Goal: Information Seeking & Learning: Check status

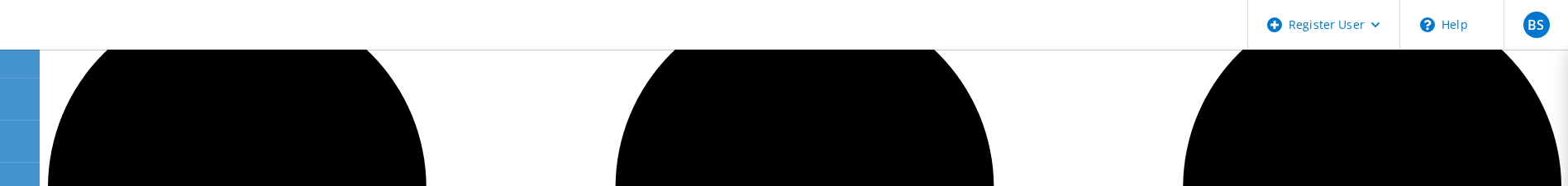
scroll to position [174, 0]
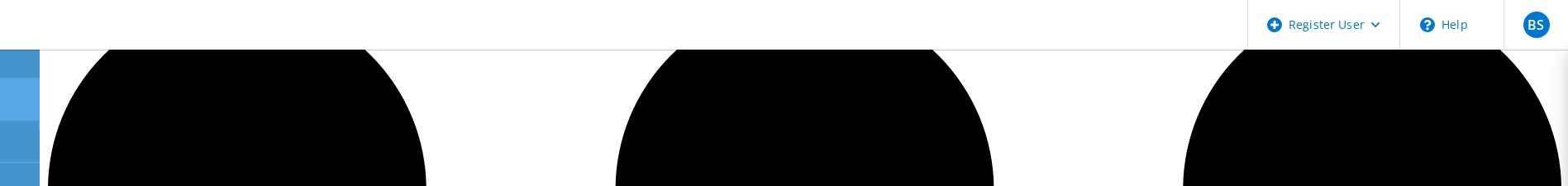
click at [16, 99] on icon at bounding box center [19, 100] width 20 height 15
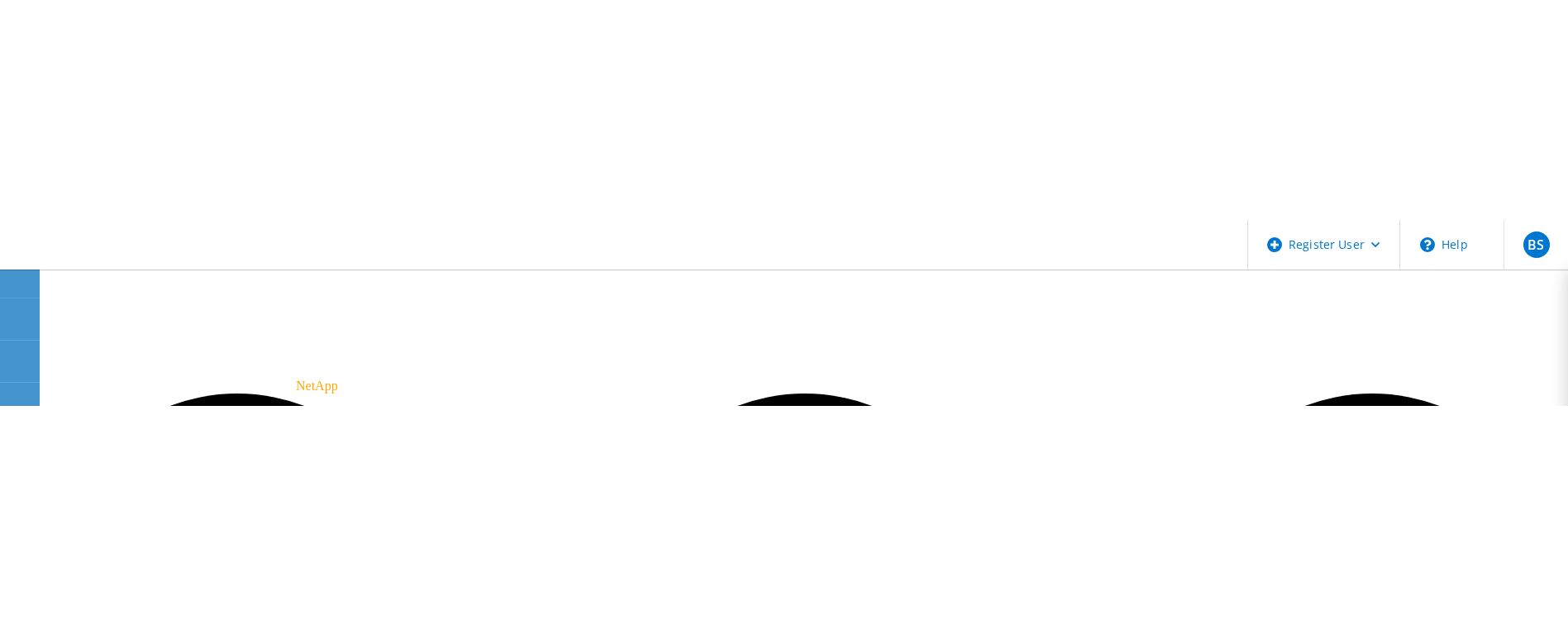
scroll to position [9, 0]
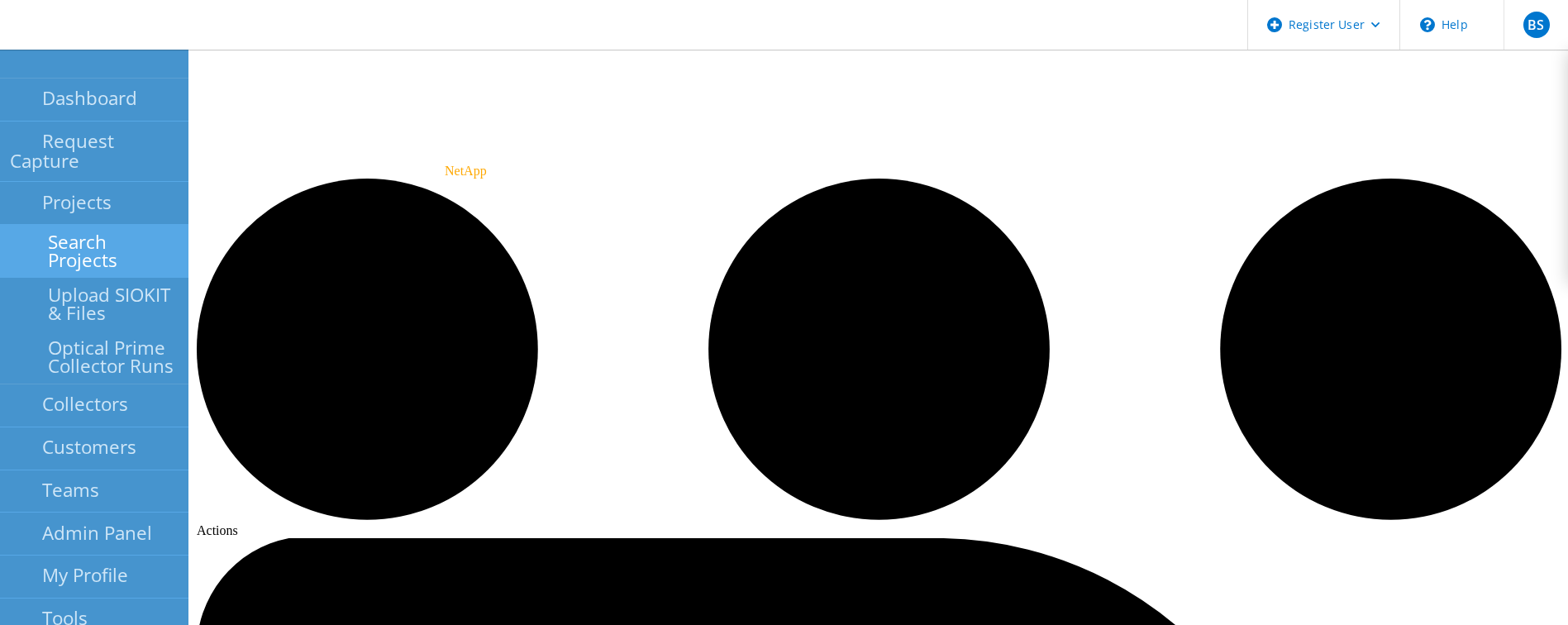
click at [95, 185] on link "Search Projects" at bounding box center [94, 252] width 188 height 53
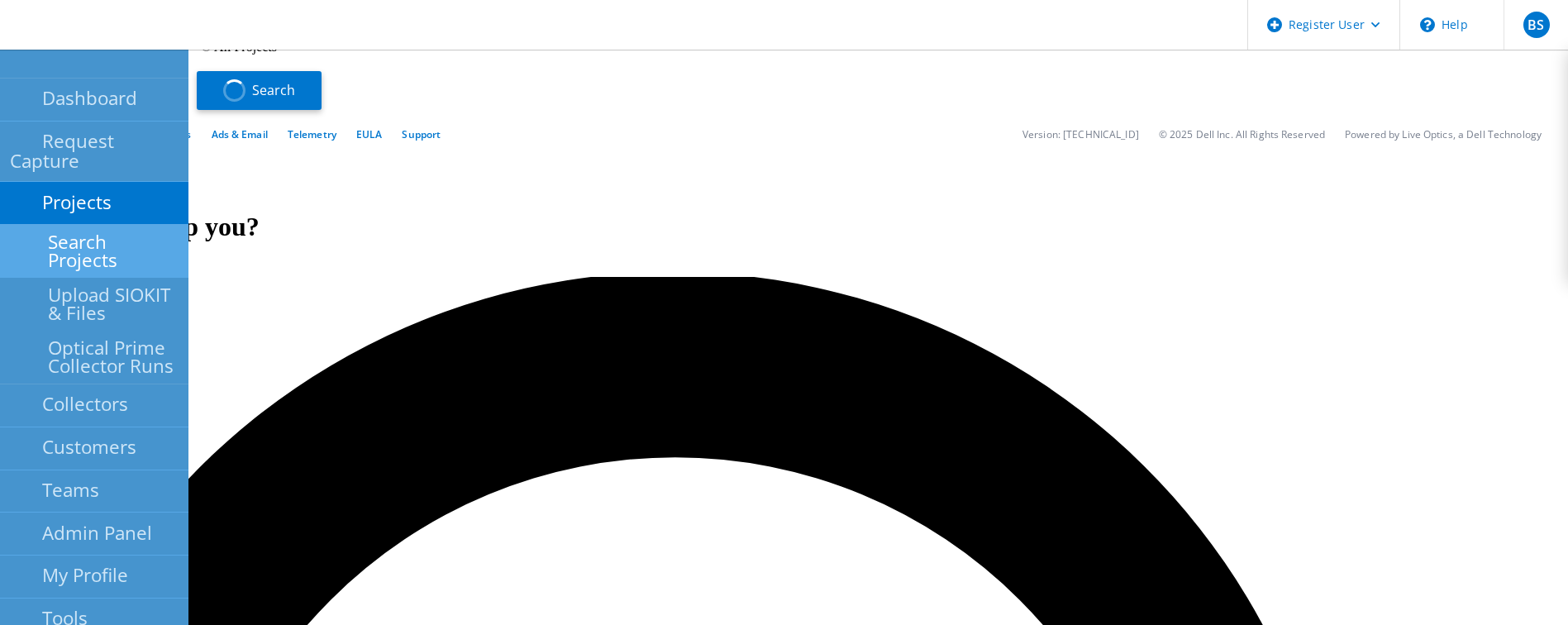
type input "1"
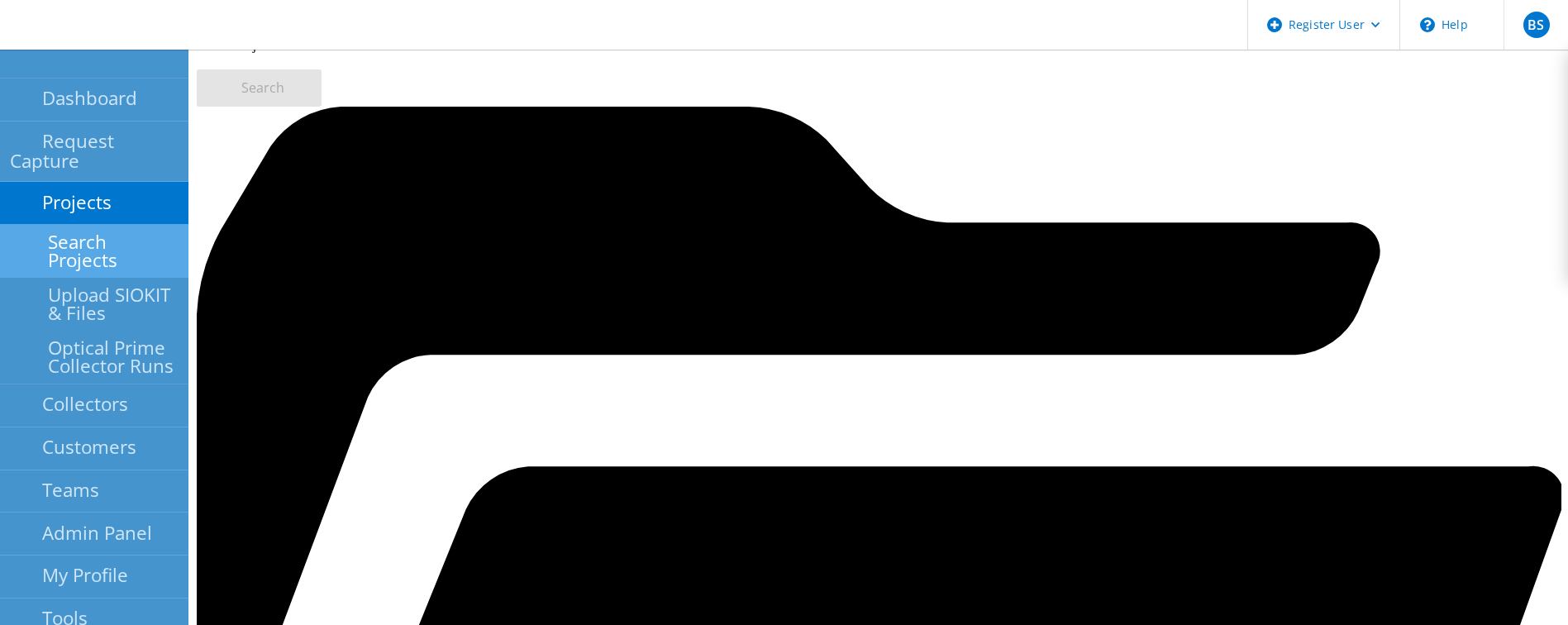
scroll to position [136, 0]
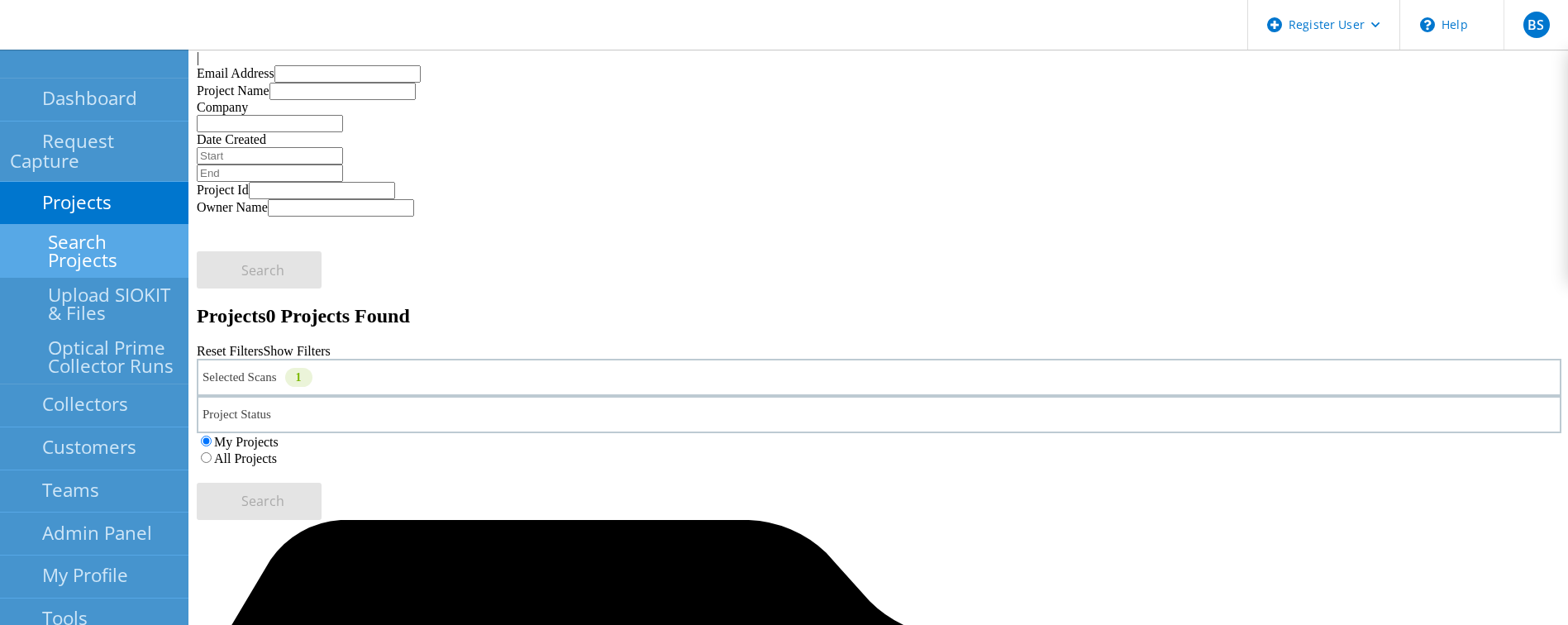
click at [95, 185] on link "Search Projects" at bounding box center [94, 252] width 188 height 53
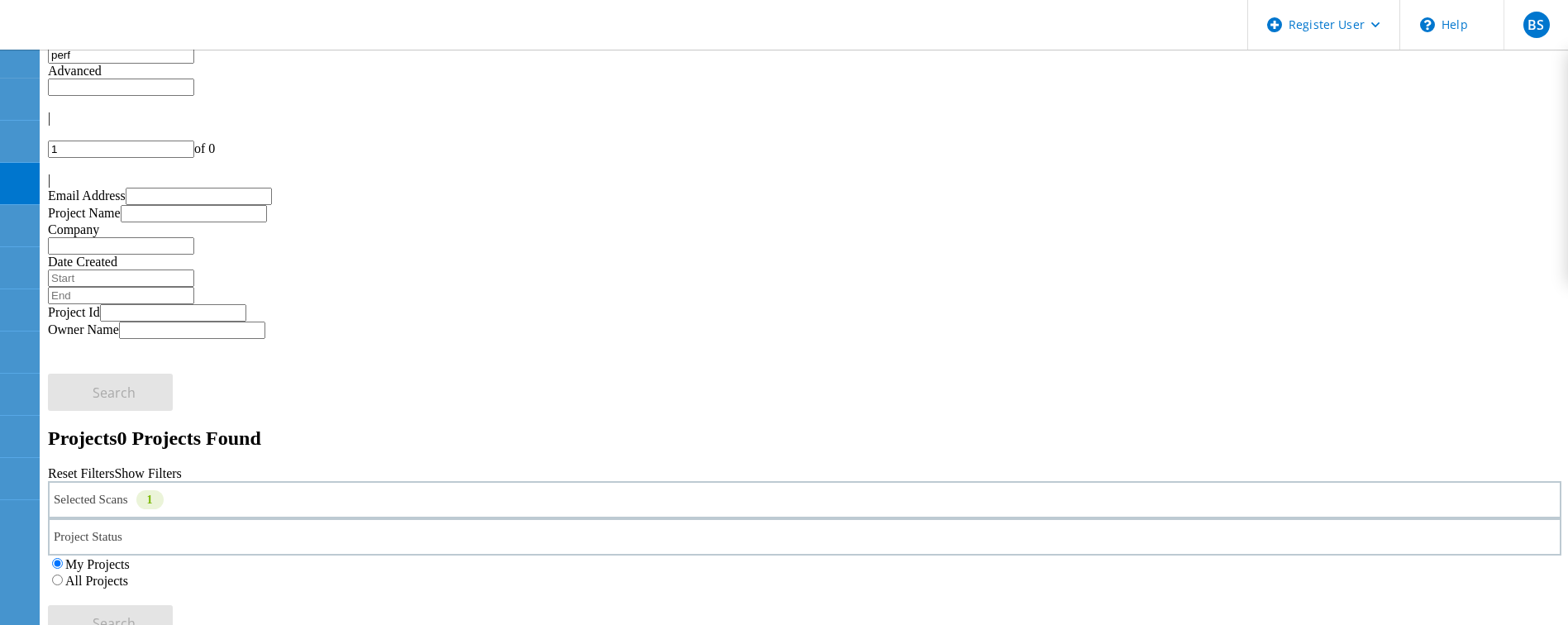
click at [128, 185] on label "All Projects" at bounding box center [97, 581] width 63 height 14
click at [63, 185] on input "All Projects" at bounding box center [57, 580] width 11 height 11
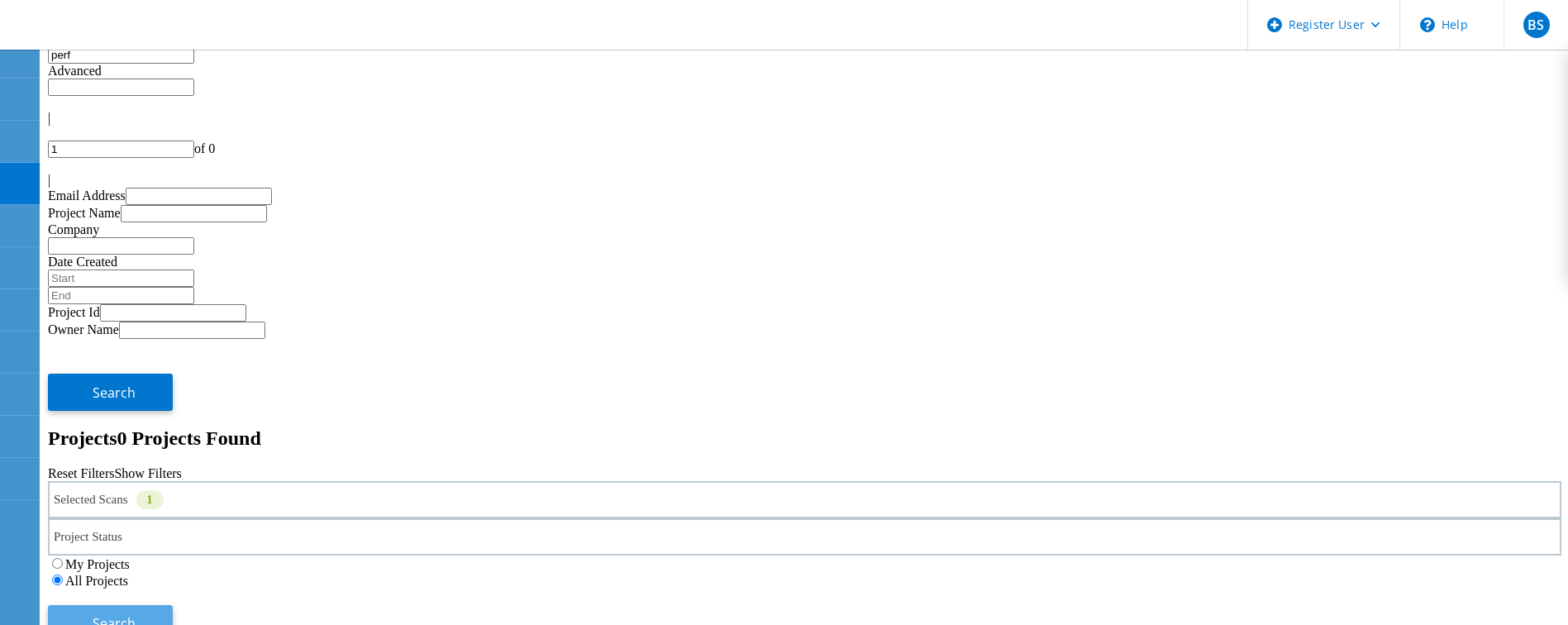
click at [135, 185] on span "Search" at bounding box center [114, 623] width 43 height 18
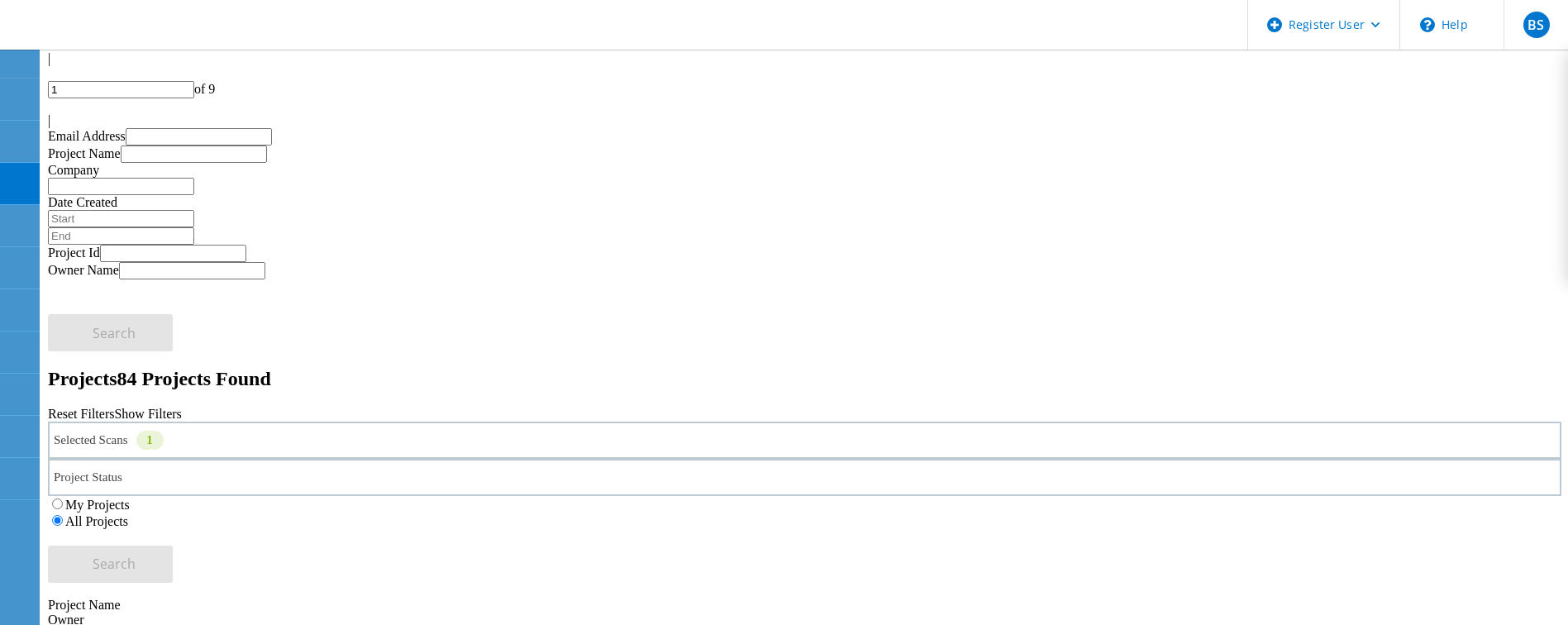
scroll to position [64, 0]
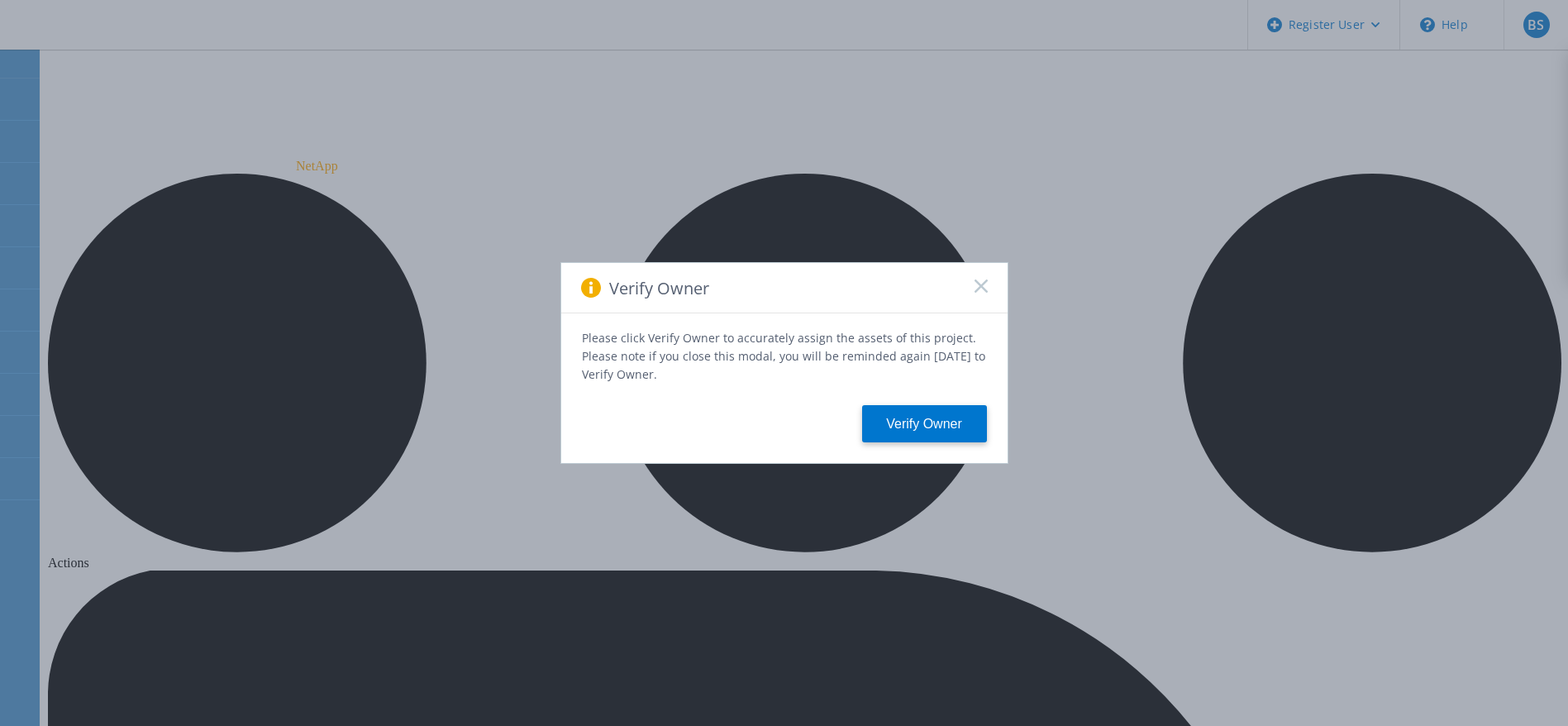
click at [979, 287] on rect at bounding box center [981, 285] width 14 height 14
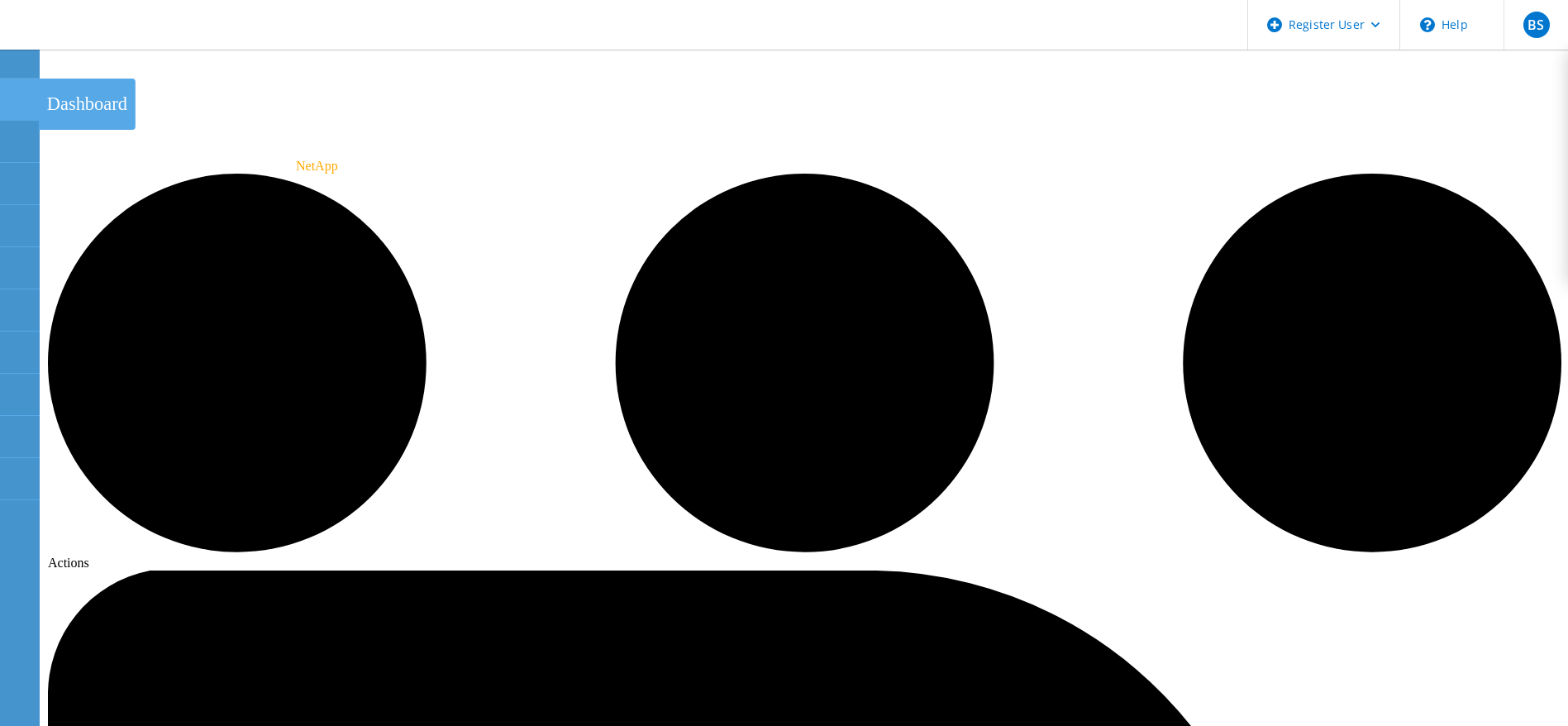
click at [9, 92] on use at bounding box center [9, 92] width 0 height 0
